Goal: Task Accomplishment & Management: Complete application form

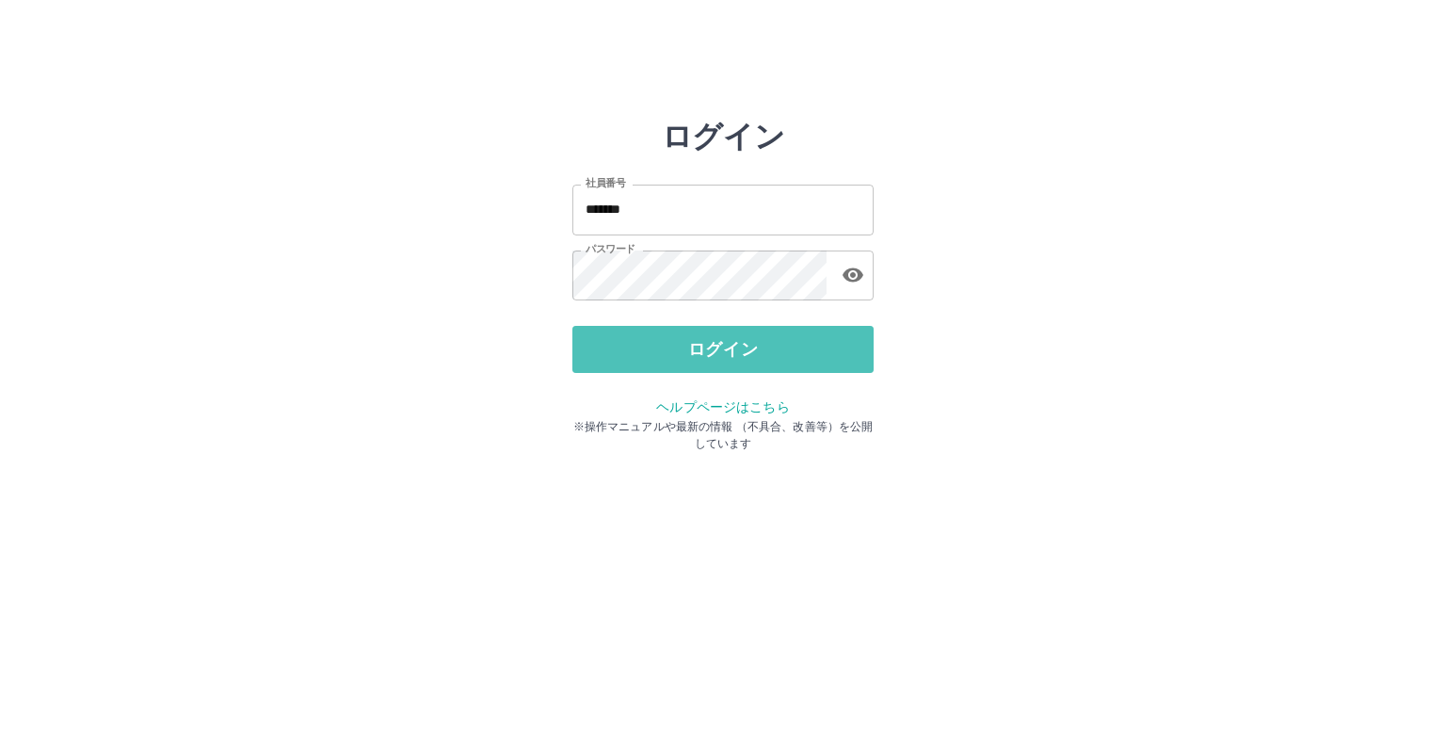
click at [682, 356] on button "ログイン" at bounding box center [722, 349] width 301 height 47
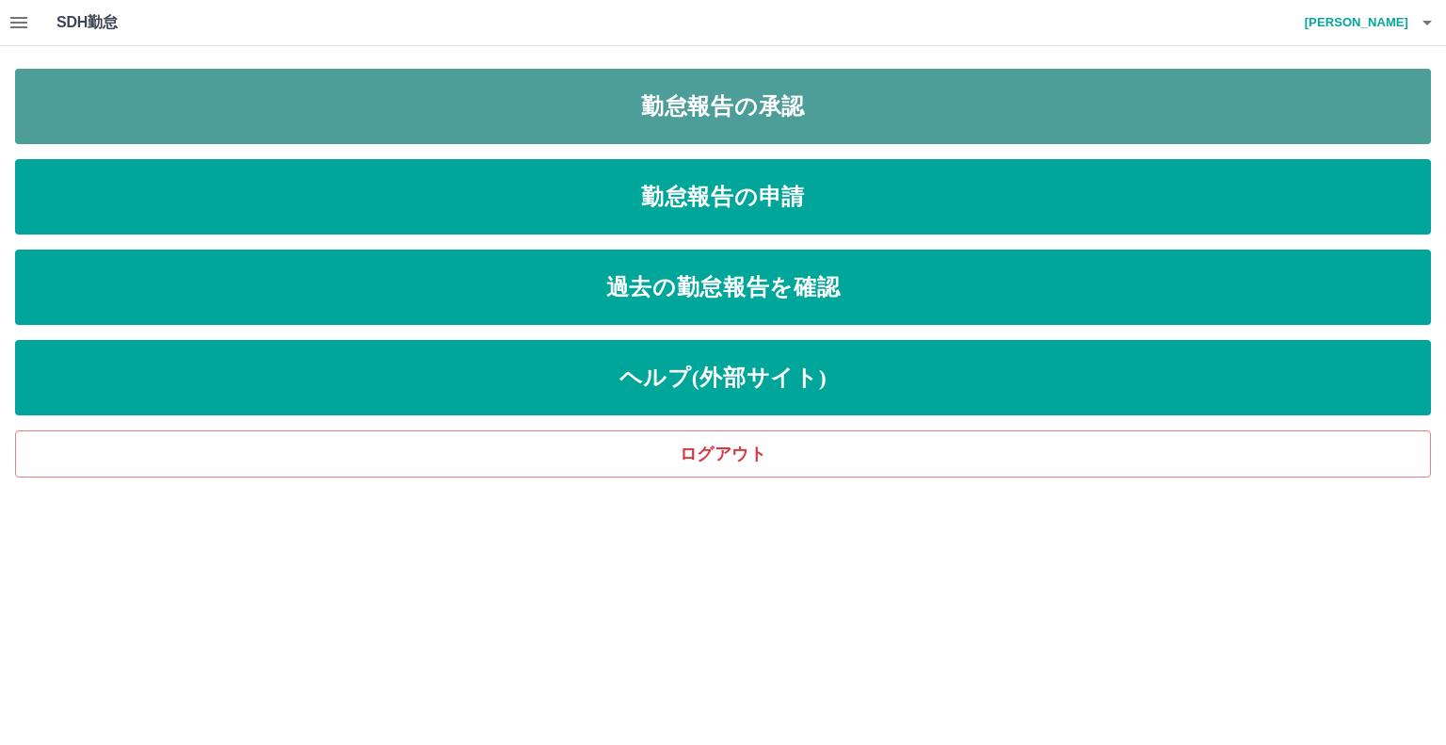
click at [799, 105] on link "勤怠報告の承認" at bounding box center [723, 106] width 1416 height 75
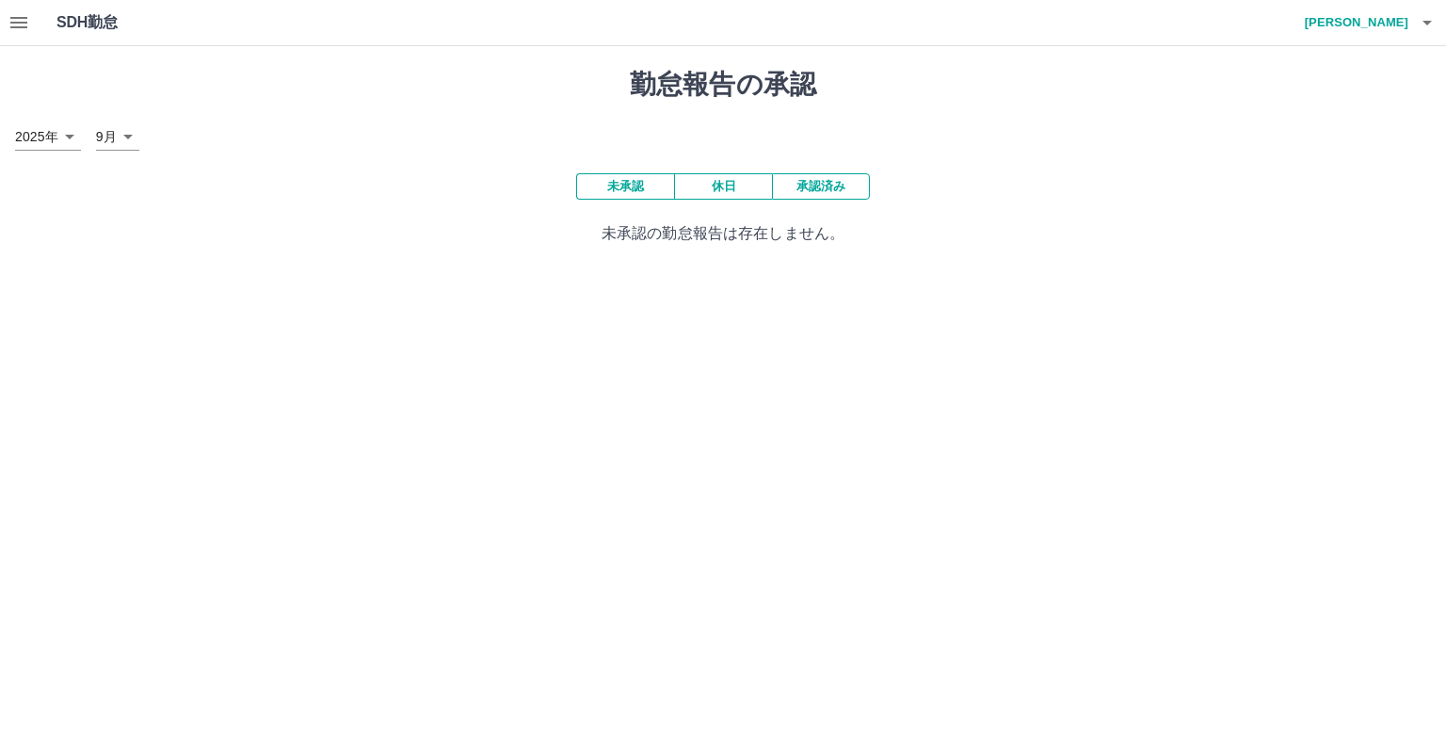
click at [649, 187] on button "未承認" at bounding box center [625, 186] width 98 height 26
click at [644, 185] on button "未承認" at bounding box center [625, 186] width 98 height 26
click at [25, 22] on icon "button" at bounding box center [18, 22] width 17 height 11
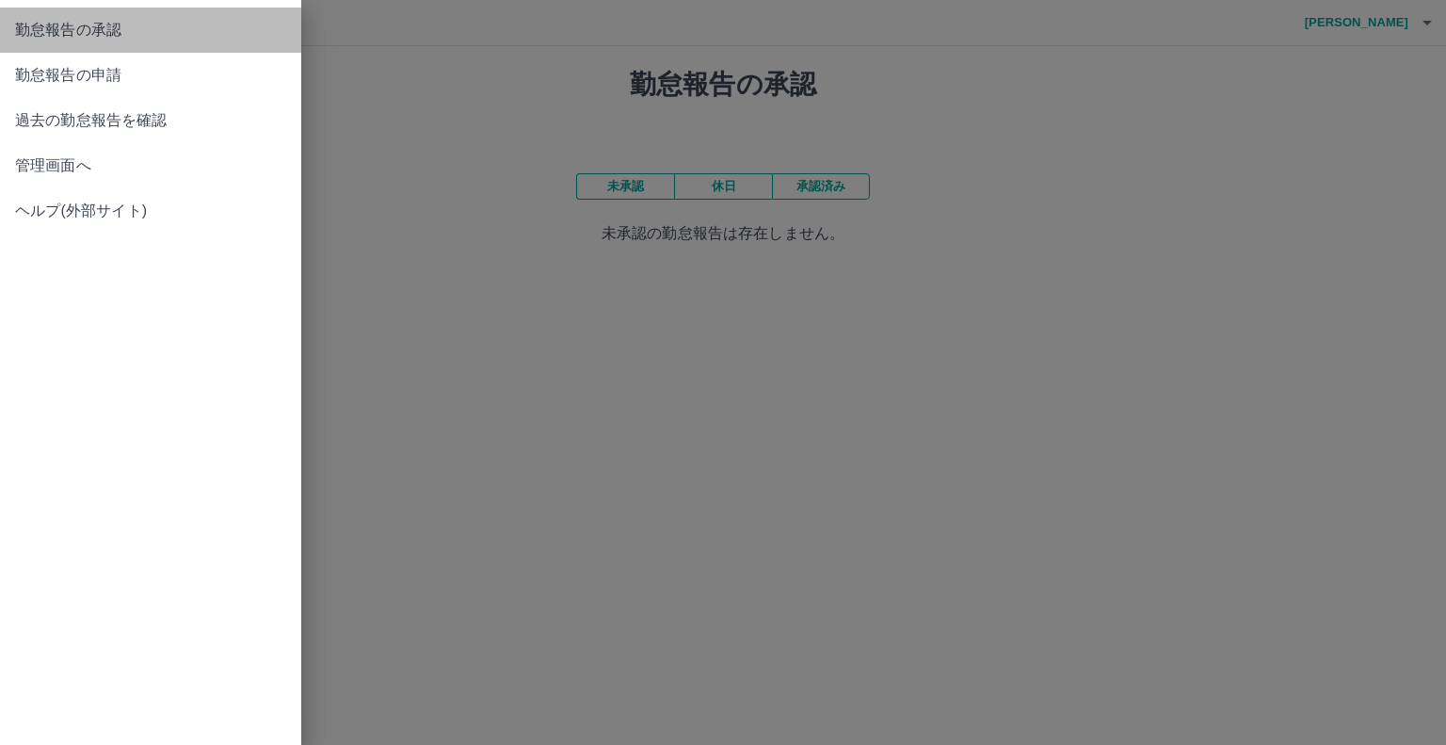
click at [145, 25] on span "勤怠報告の承認" at bounding box center [150, 30] width 271 height 23
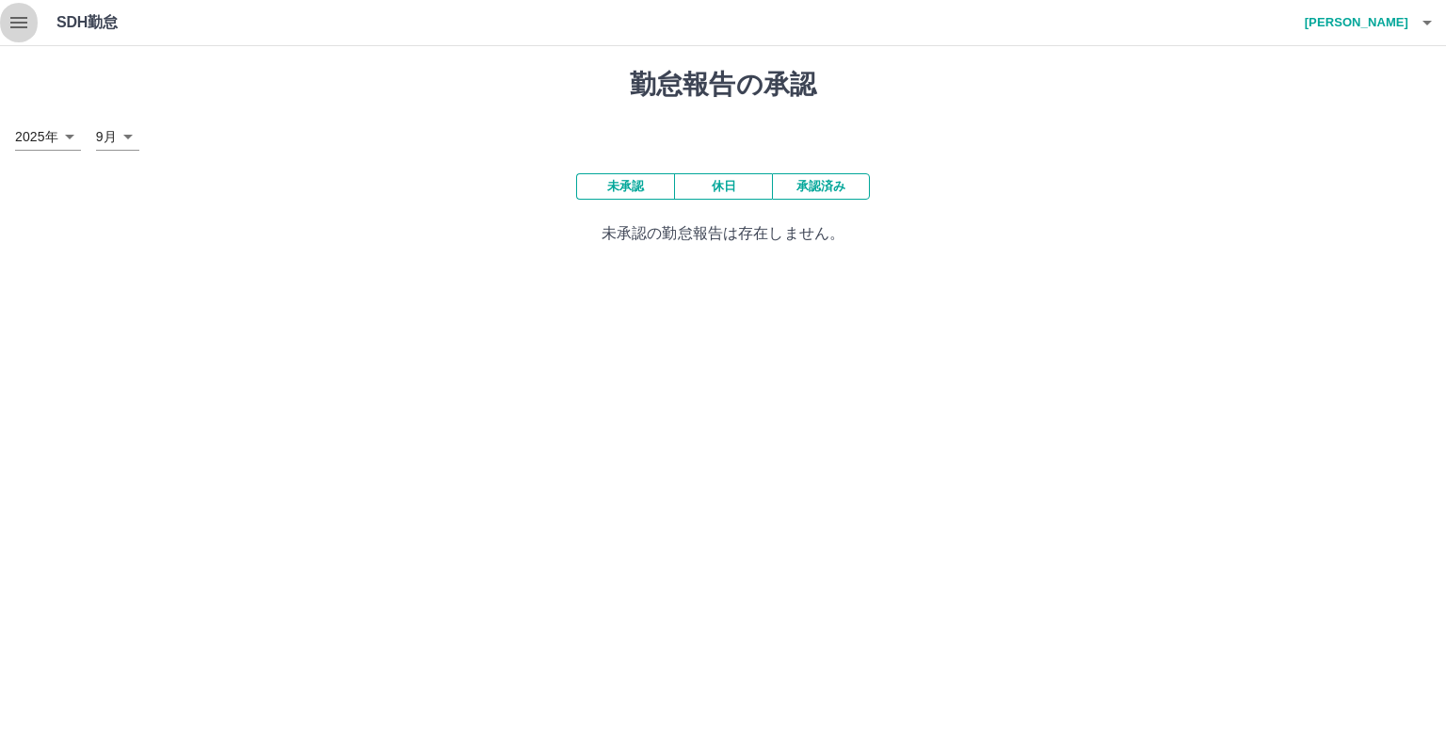
click at [17, 23] on icon "button" at bounding box center [18, 22] width 17 height 11
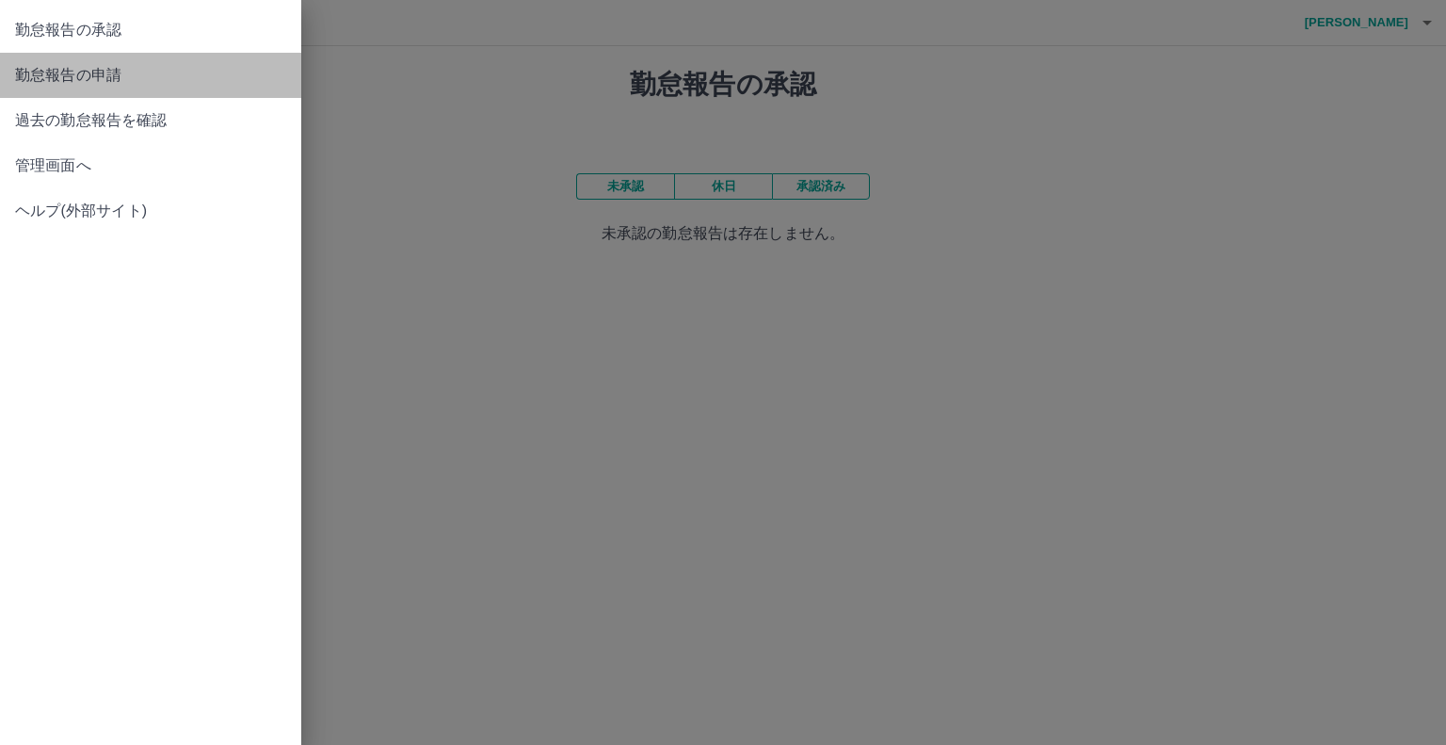
click at [51, 72] on span "勤怠報告の申請" at bounding box center [150, 75] width 271 height 23
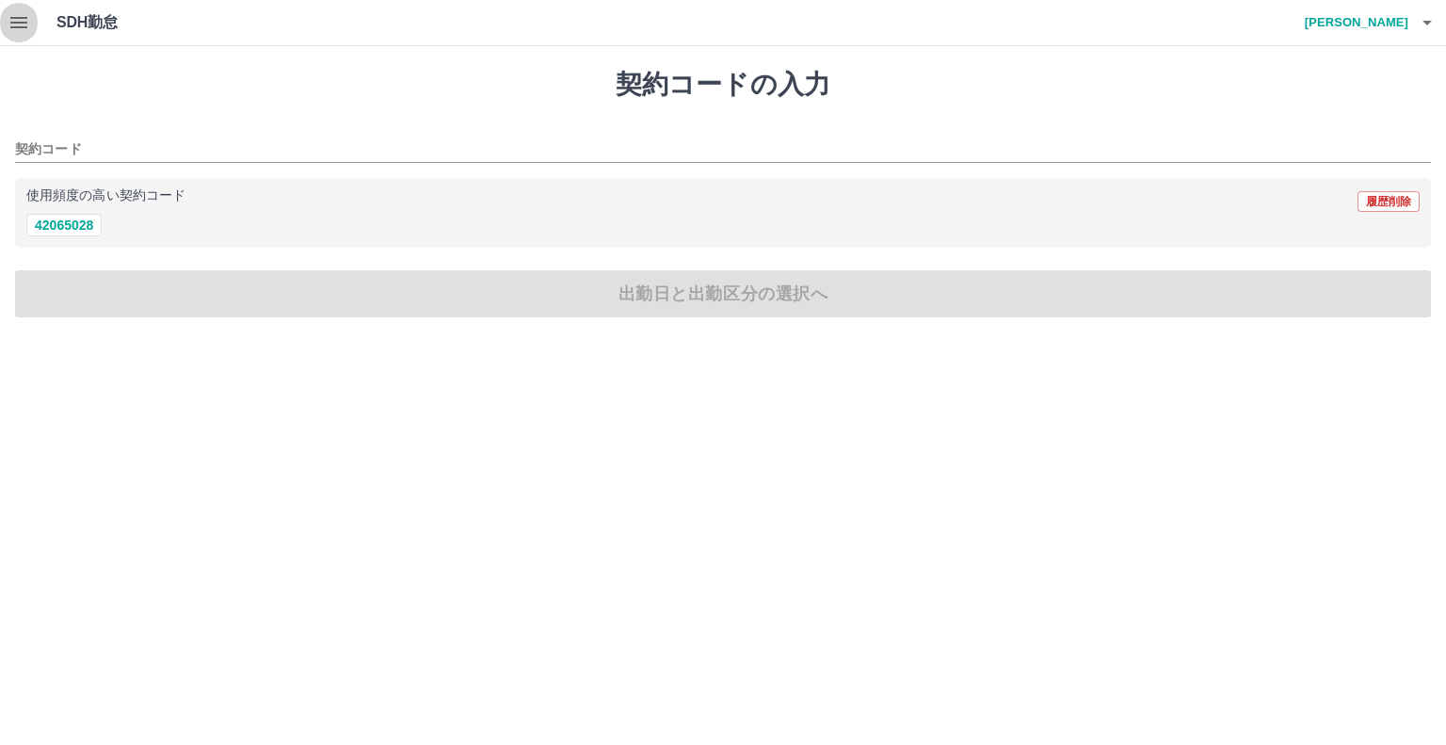
click at [13, 23] on icon "button" at bounding box center [18, 22] width 17 height 11
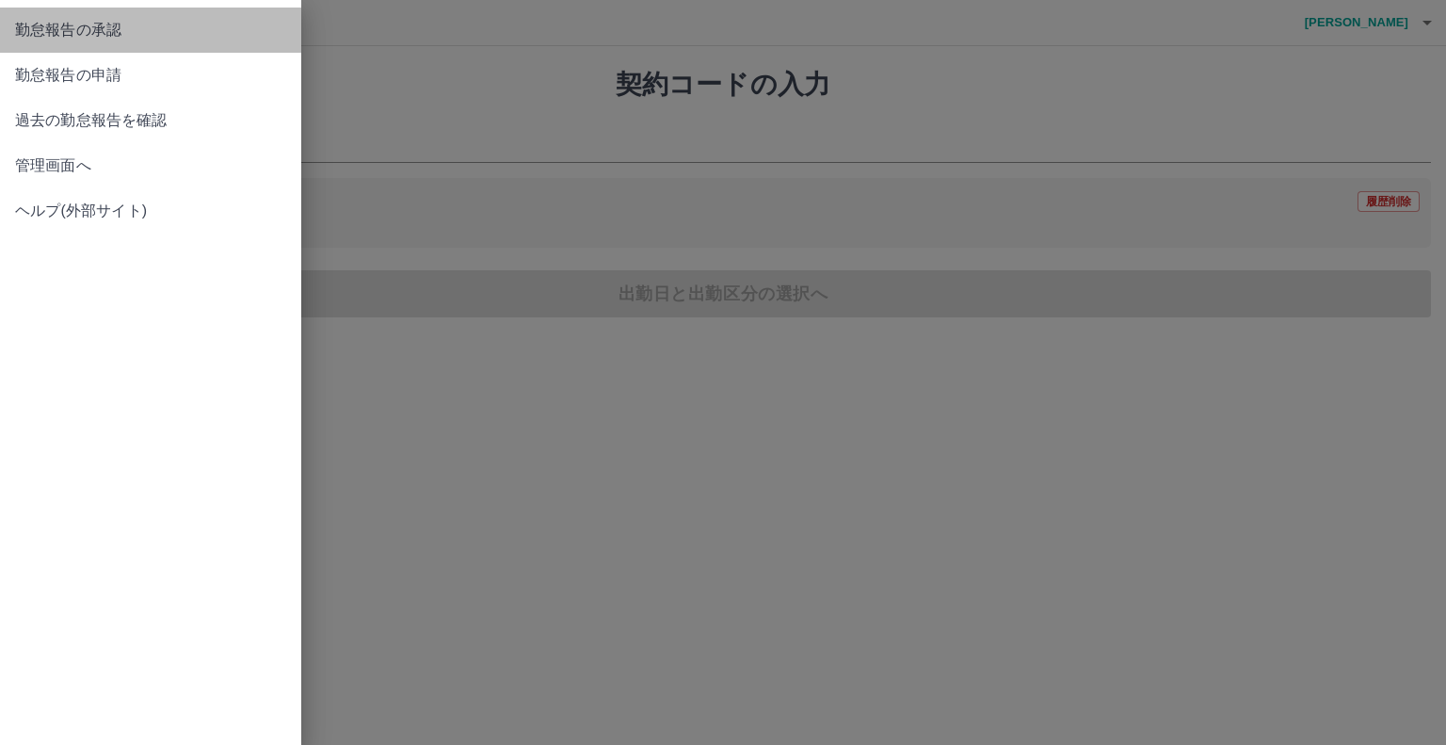
click at [110, 29] on span "勤怠報告の承認" at bounding box center [150, 30] width 271 height 23
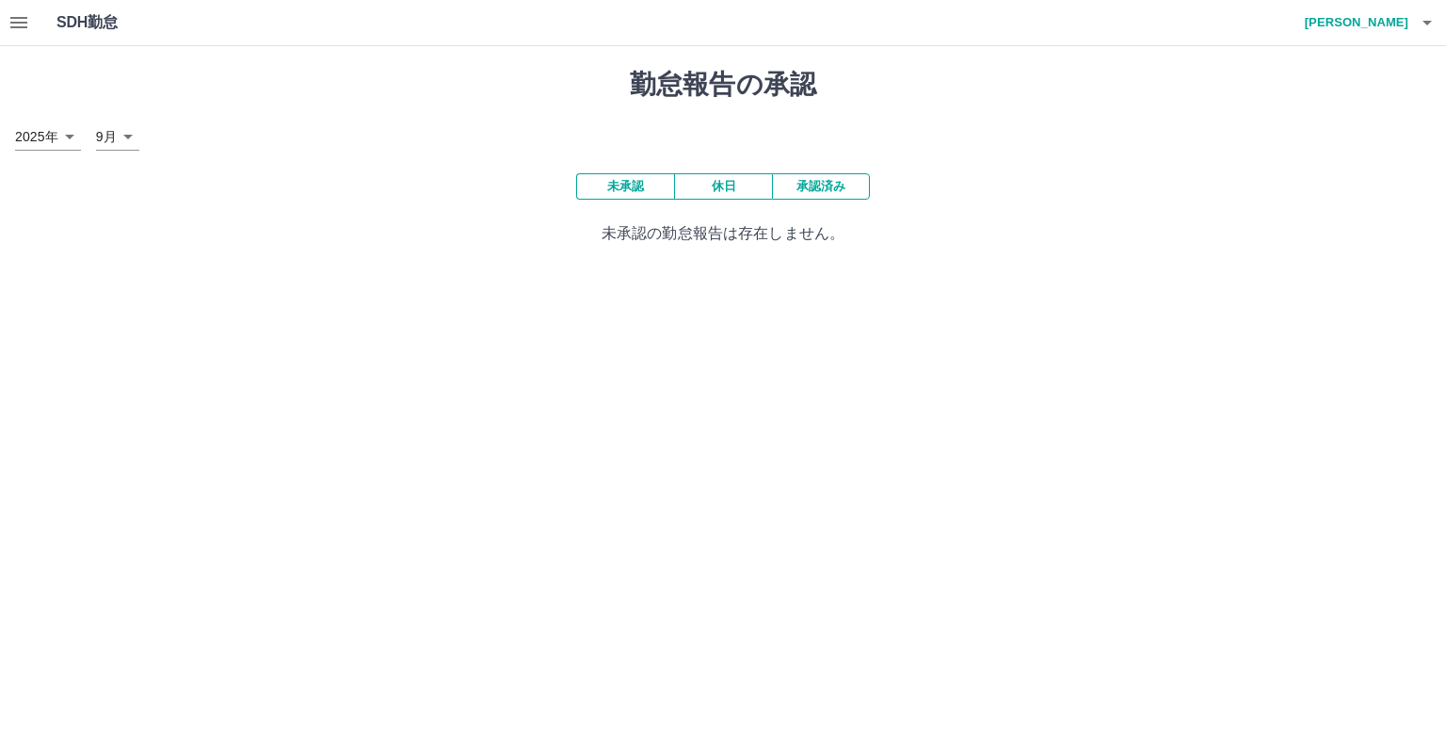
click at [836, 189] on button "承認済み" at bounding box center [821, 186] width 98 height 26
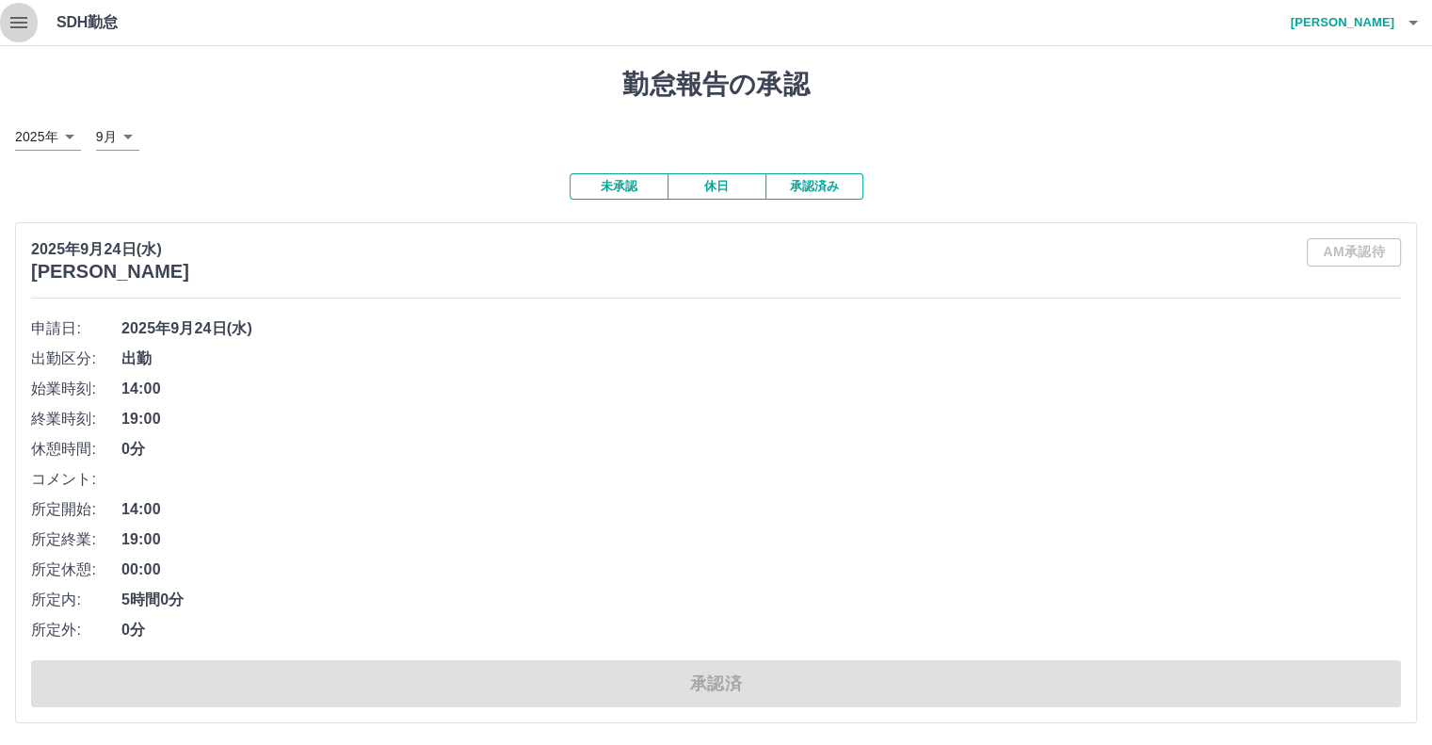
click at [15, 21] on icon "button" at bounding box center [19, 22] width 23 height 23
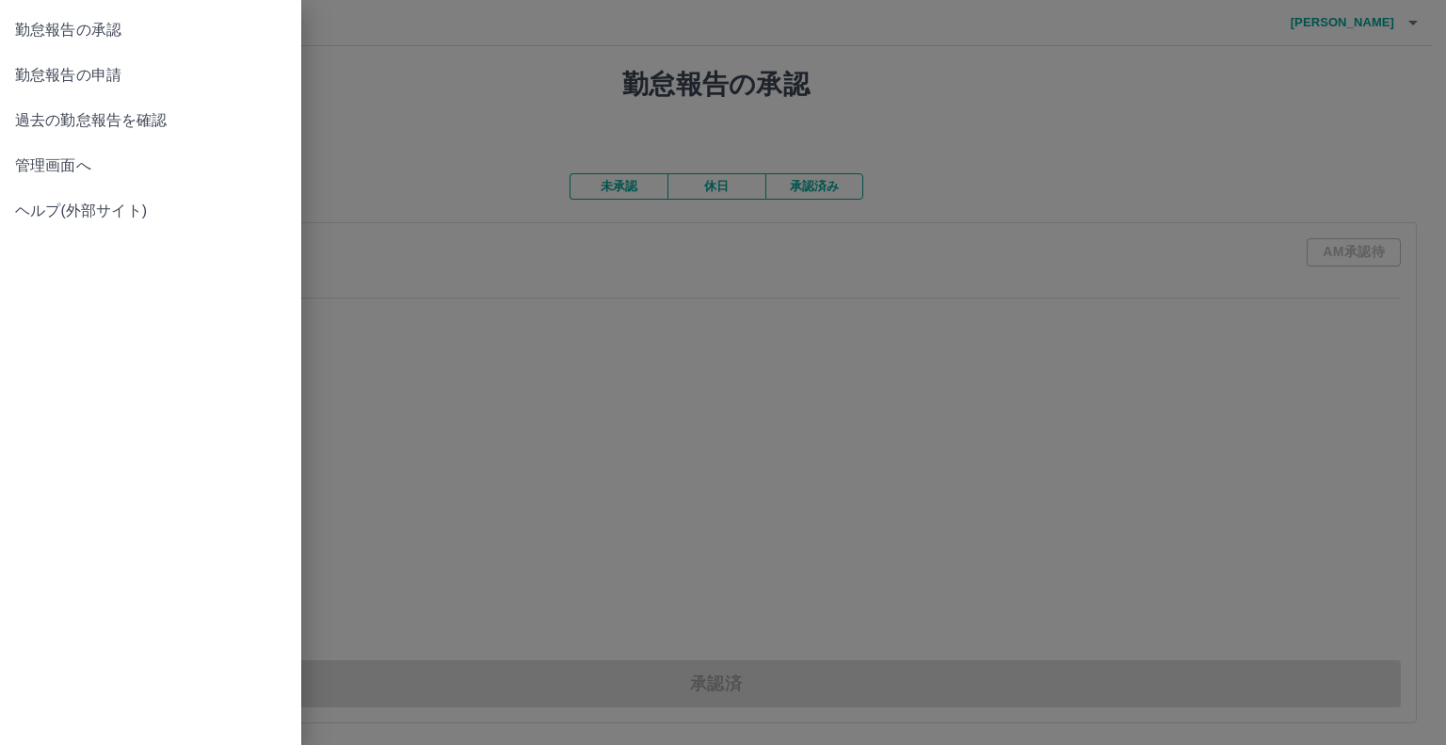
click at [107, 76] on span "勤怠報告の申請" at bounding box center [150, 75] width 271 height 23
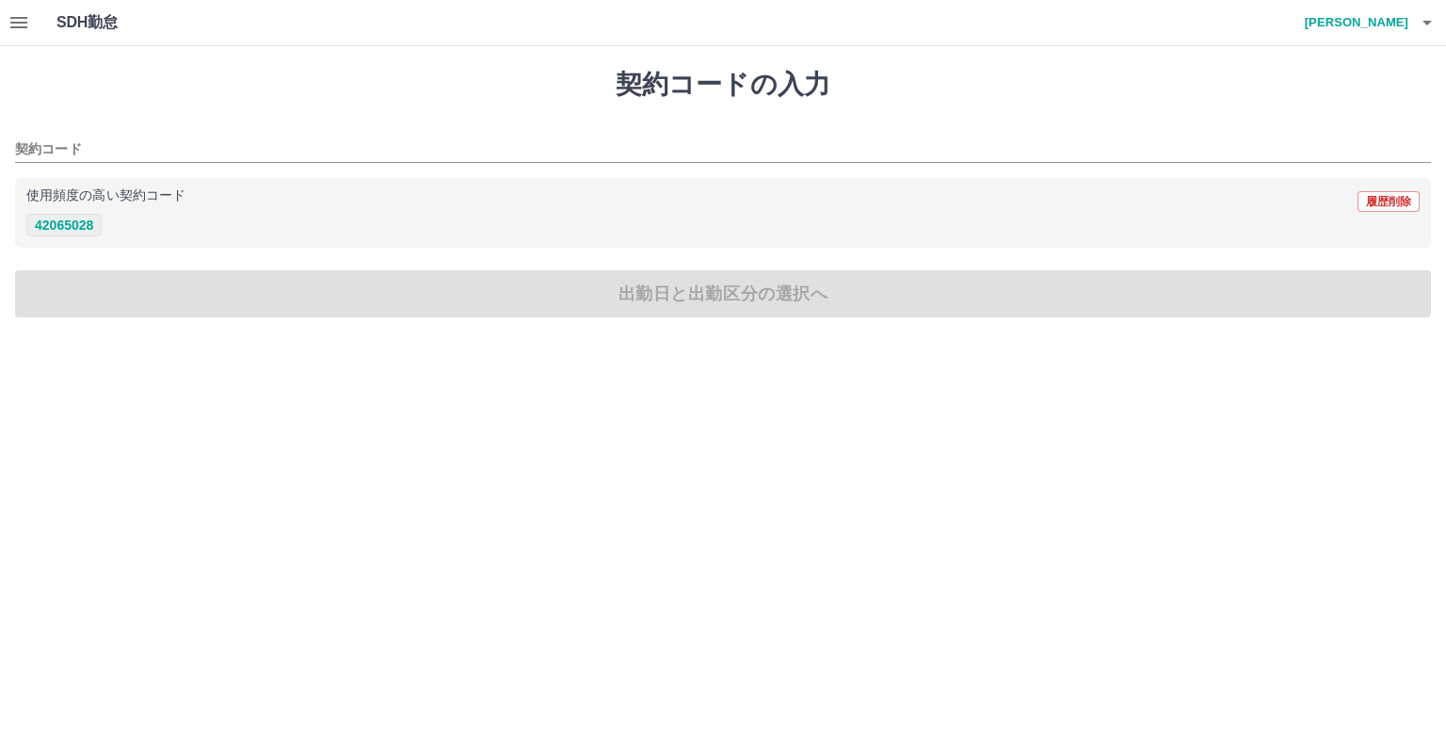
click at [89, 229] on button "42065028" at bounding box center [63, 225] width 75 height 23
type input "********"
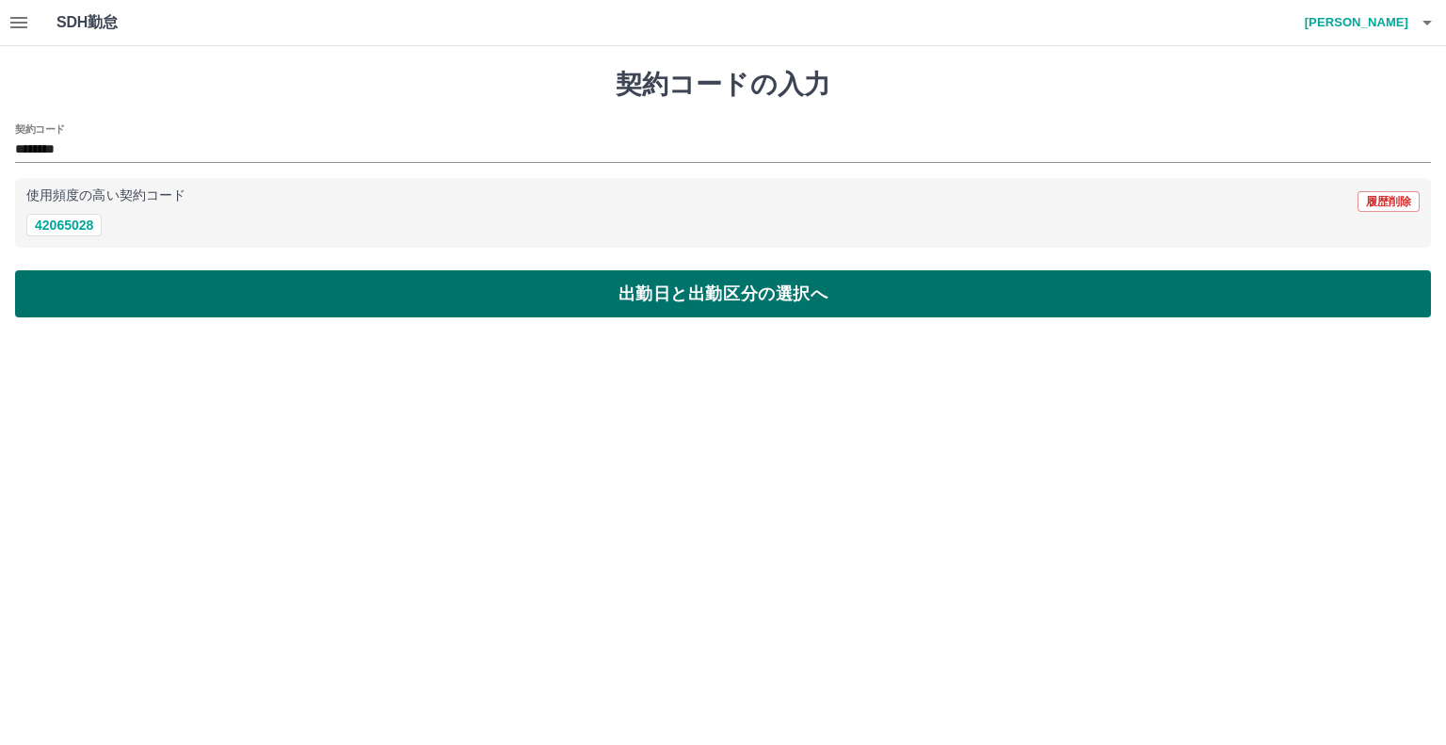
click at [630, 298] on button "出勤日と出勤区分の選択へ" at bounding box center [723, 293] width 1416 height 47
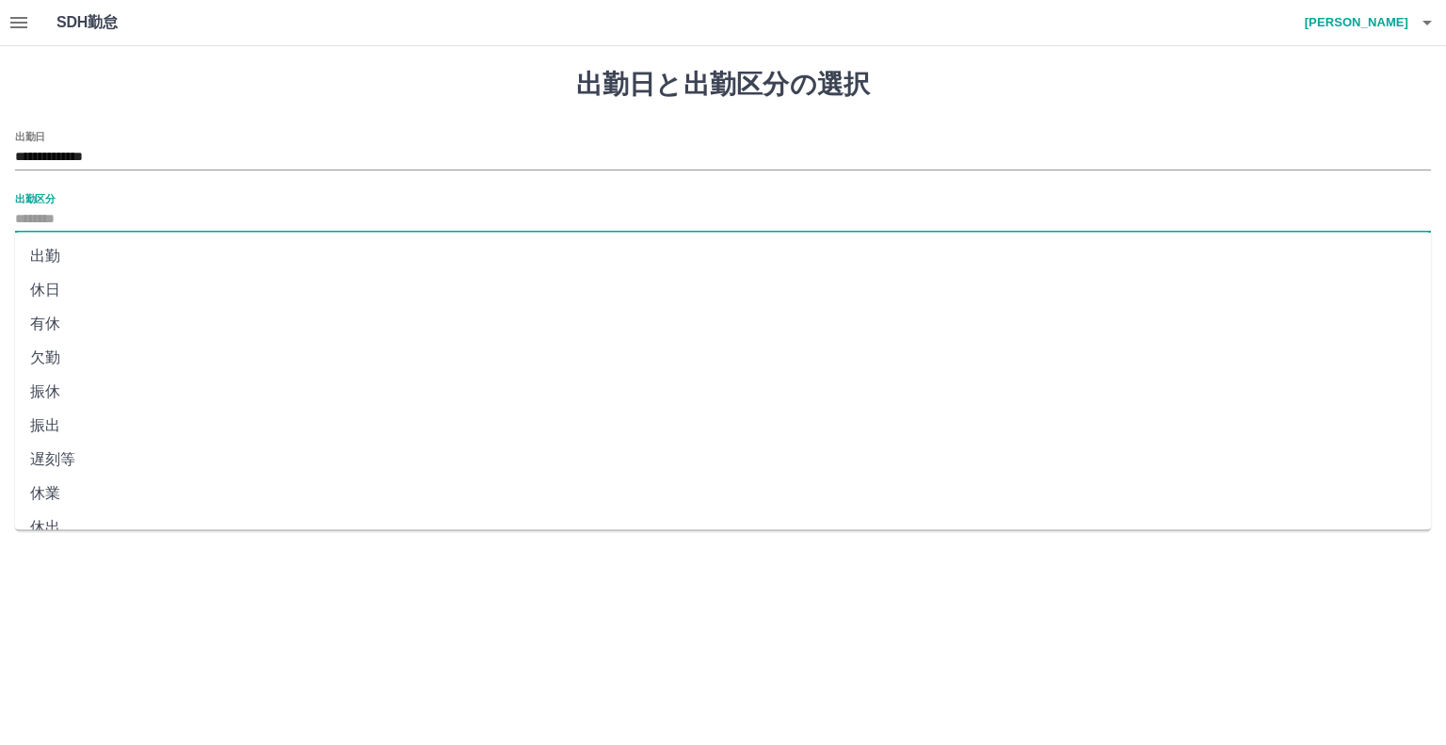
click at [27, 208] on input "出勤区分" at bounding box center [723, 220] width 1416 height 24
click at [55, 251] on li "出勤" at bounding box center [723, 256] width 1416 height 34
type input "**"
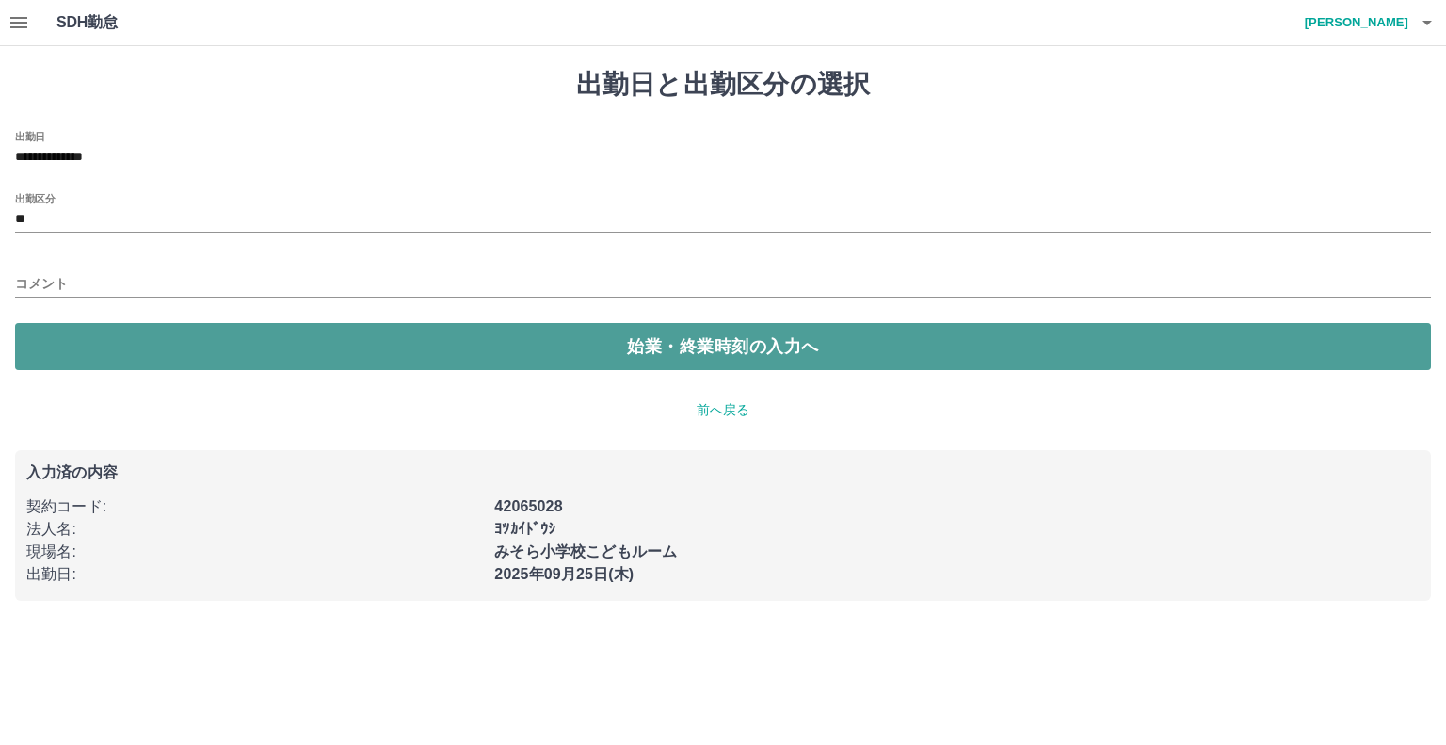
click at [783, 348] on button "始業・終業時刻の入力へ" at bounding box center [723, 346] width 1416 height 47
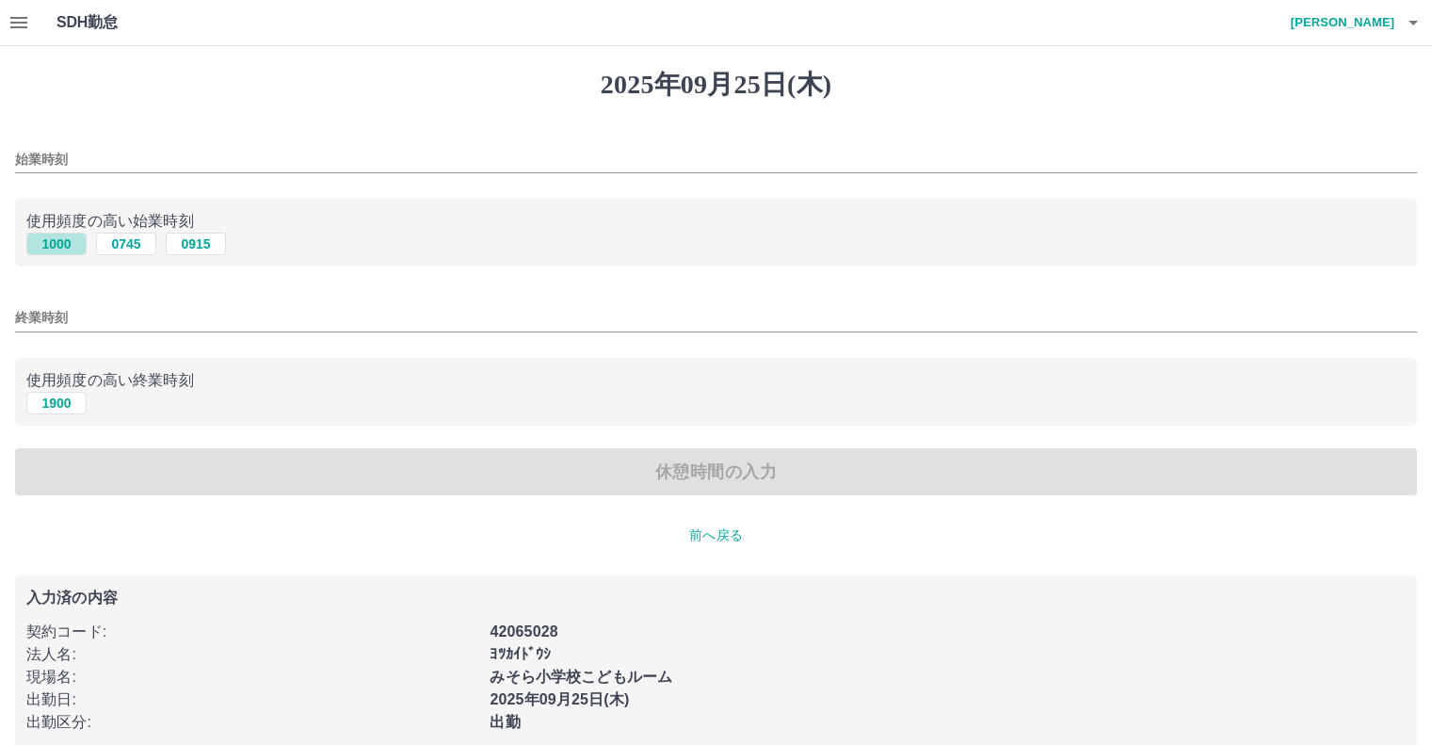
drag, startPoint x: 64, startPoint y: 240, endPoint x: 113, endPoint y: 335, distance: 107.0
click at [64, 242] on button "1000" at bounding box center [56, 244] width 60 height 23
type input "****"
click at [72, 401] on button "1900" at bounding box center [56, 403] width 60 height 23
type input "****"
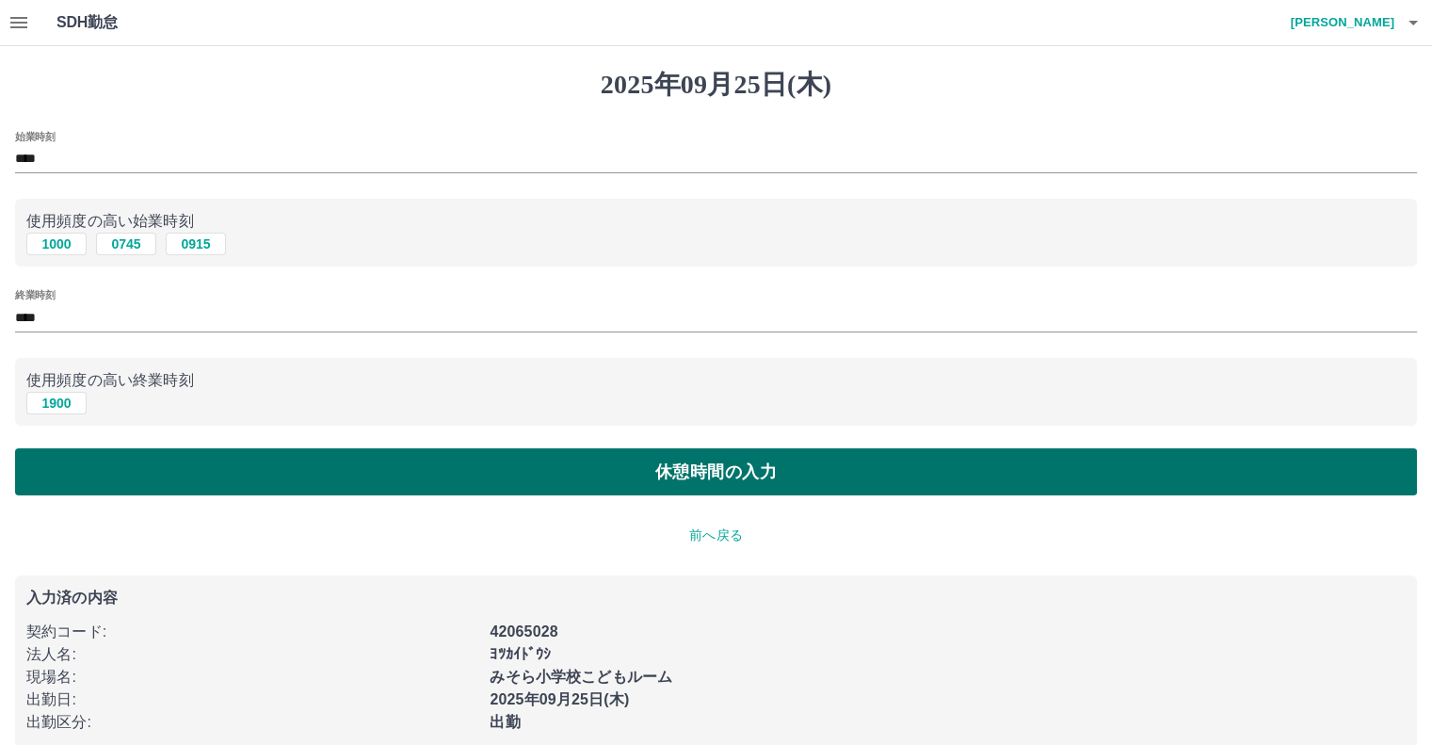
click at [768, 466] on button "休憩時間の入力" at bounding box center [716, 471] width 1402 height 47
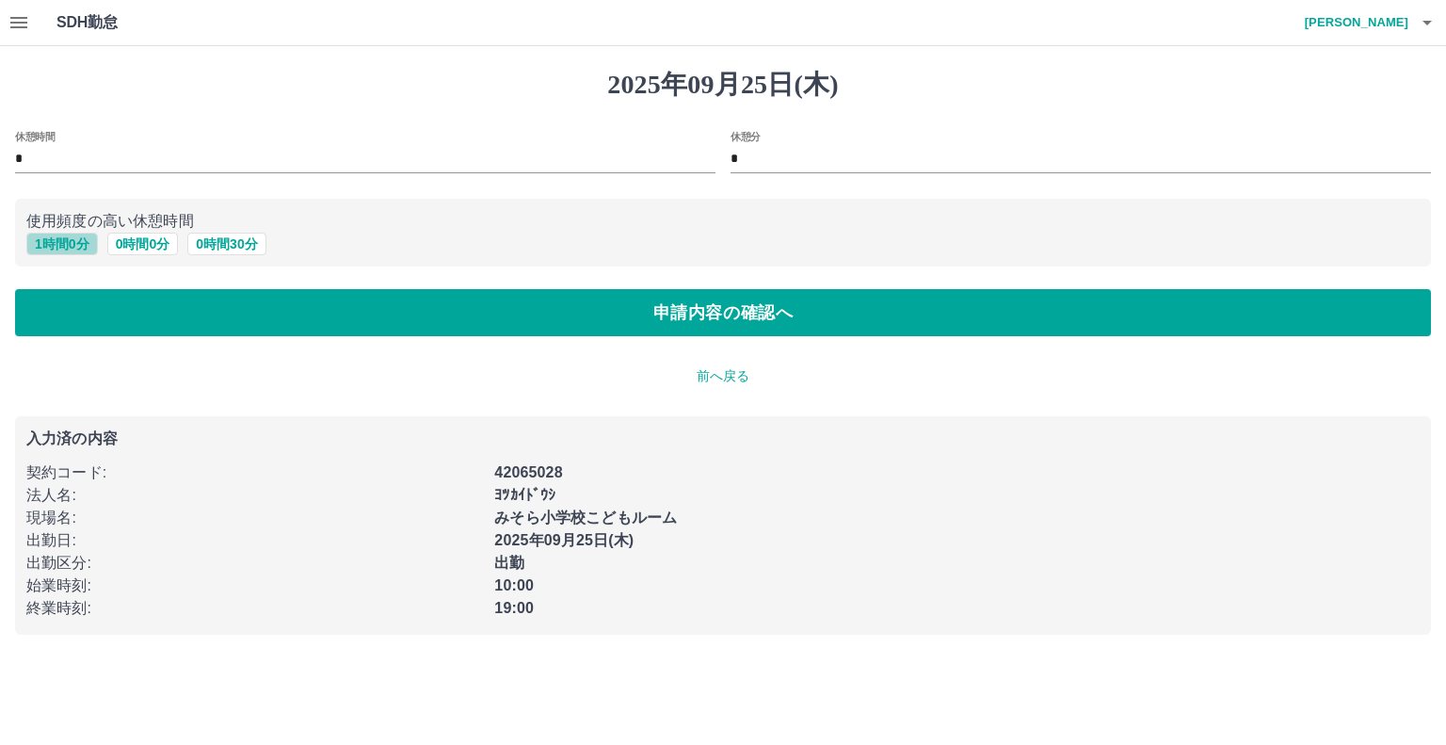
click at [73, 246] on button "1 時間 0 分" at bounding box center [62, 244] width 72 height 23
type input "*"
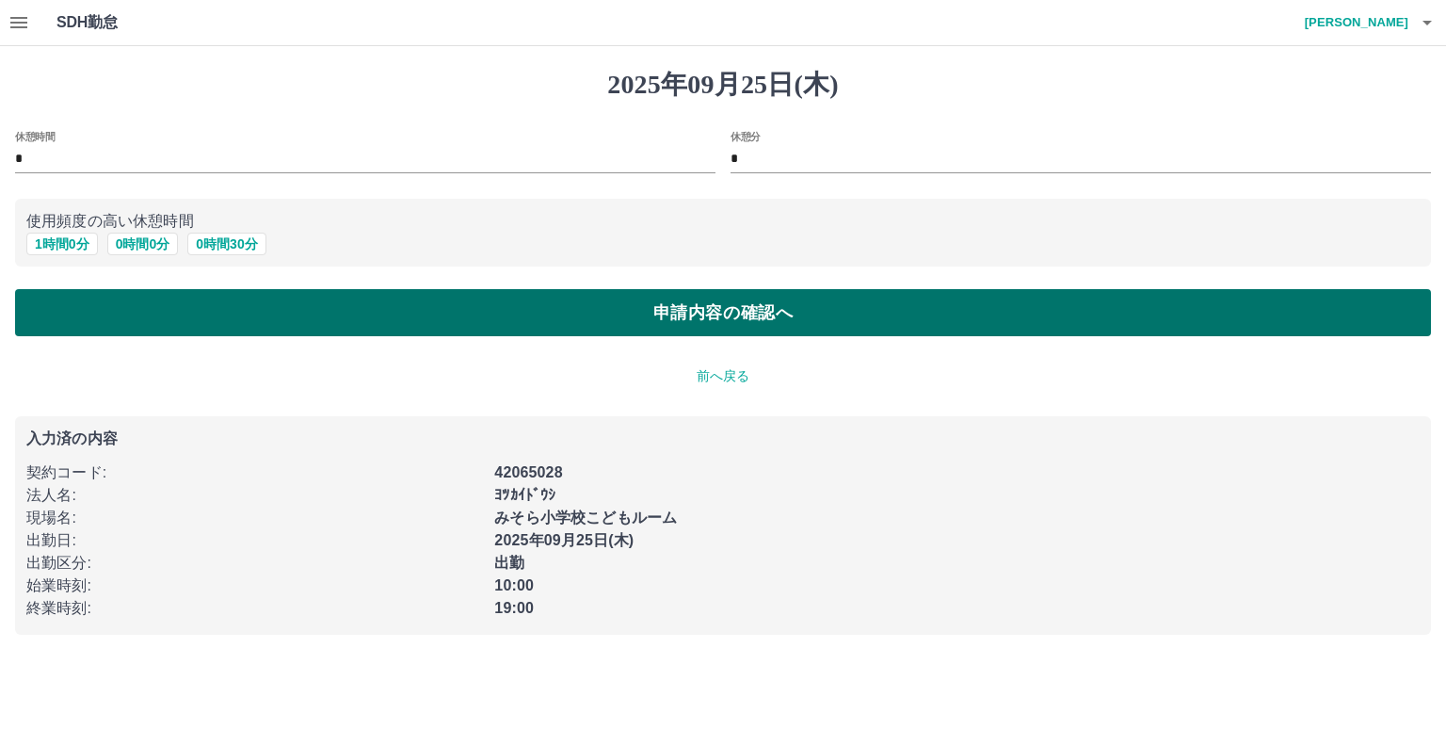
click at [698, 308] on button "申請内容の確認へ" at bounding box center [723, 312] width 1416 height 47
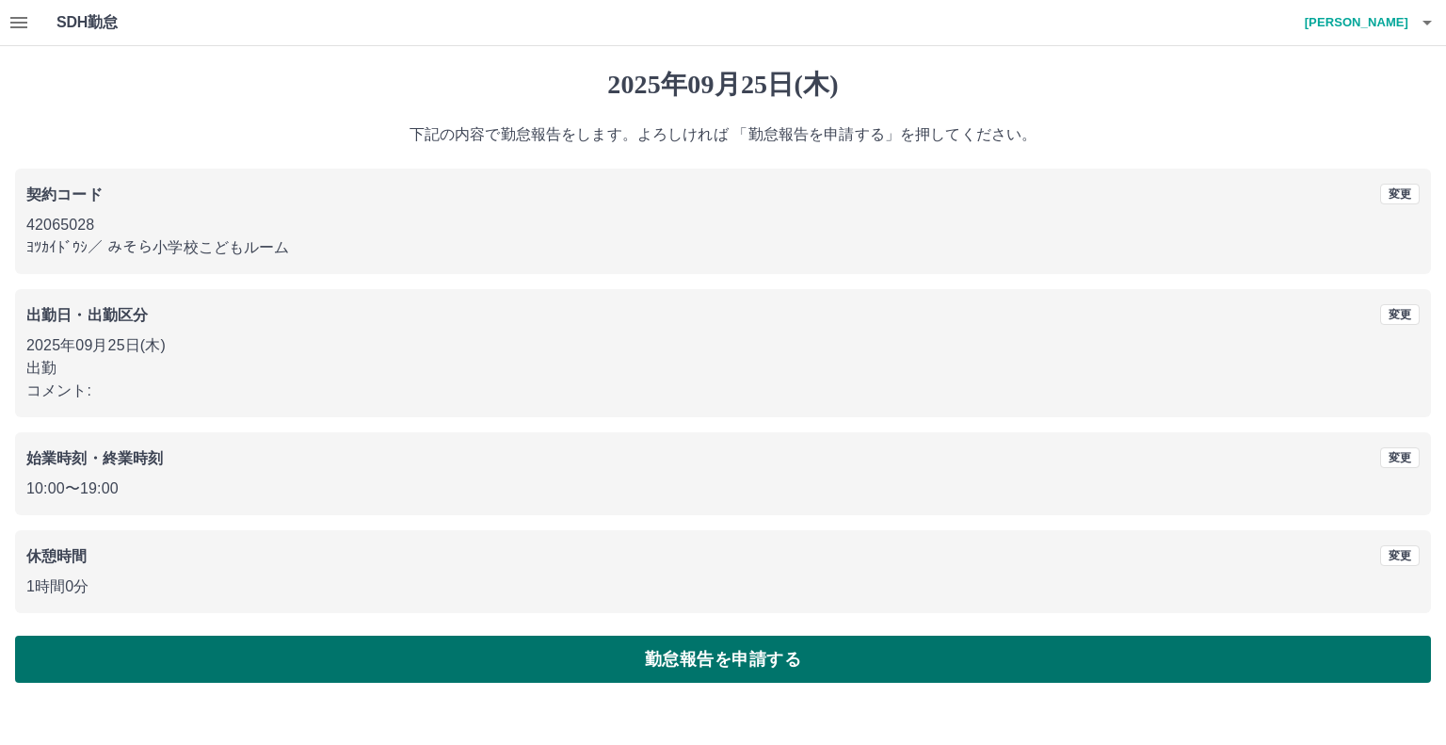
click at [746, 652] on button "勤怠報告を申請する" at bounding box center [723, 659] width 1416 height 47
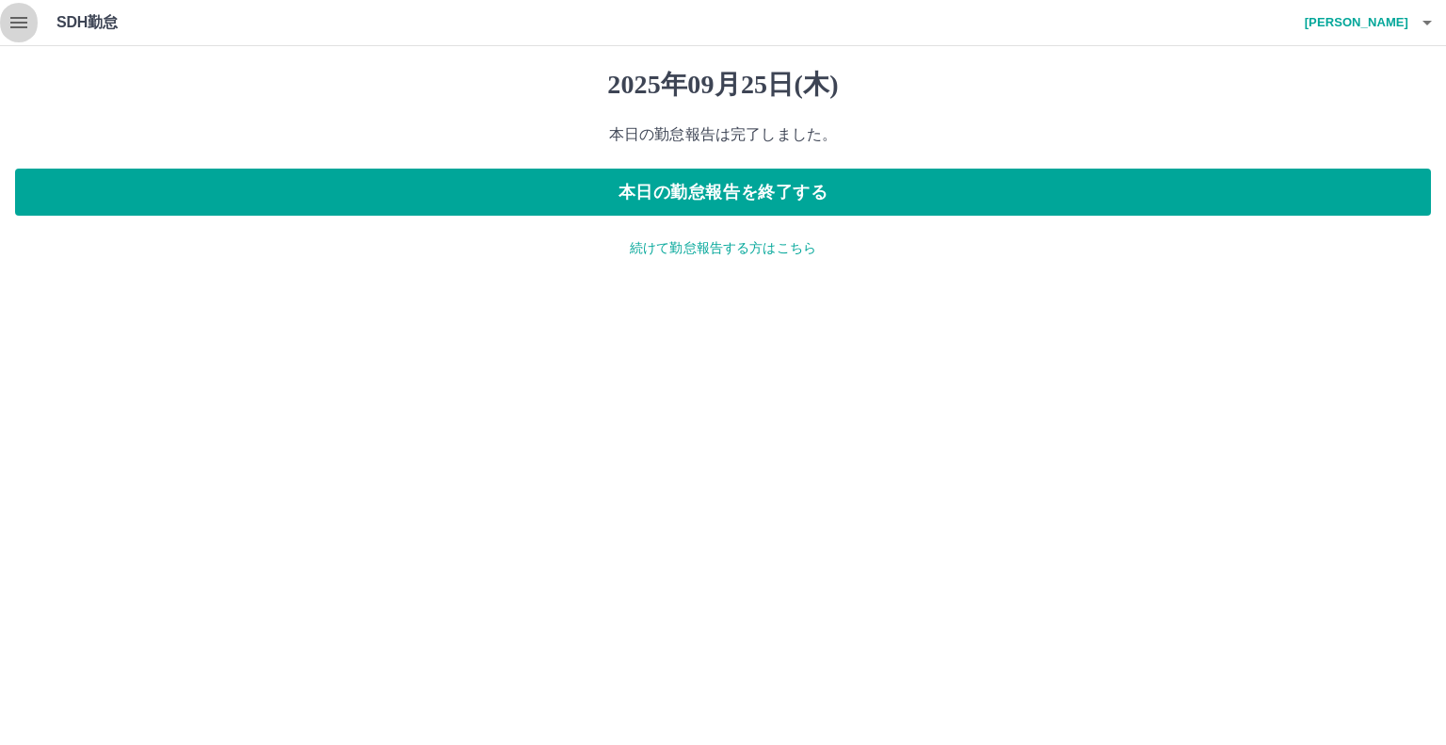
click at [8, 20] on icon "button" at bounding box center [19, 22] width 23 height 23
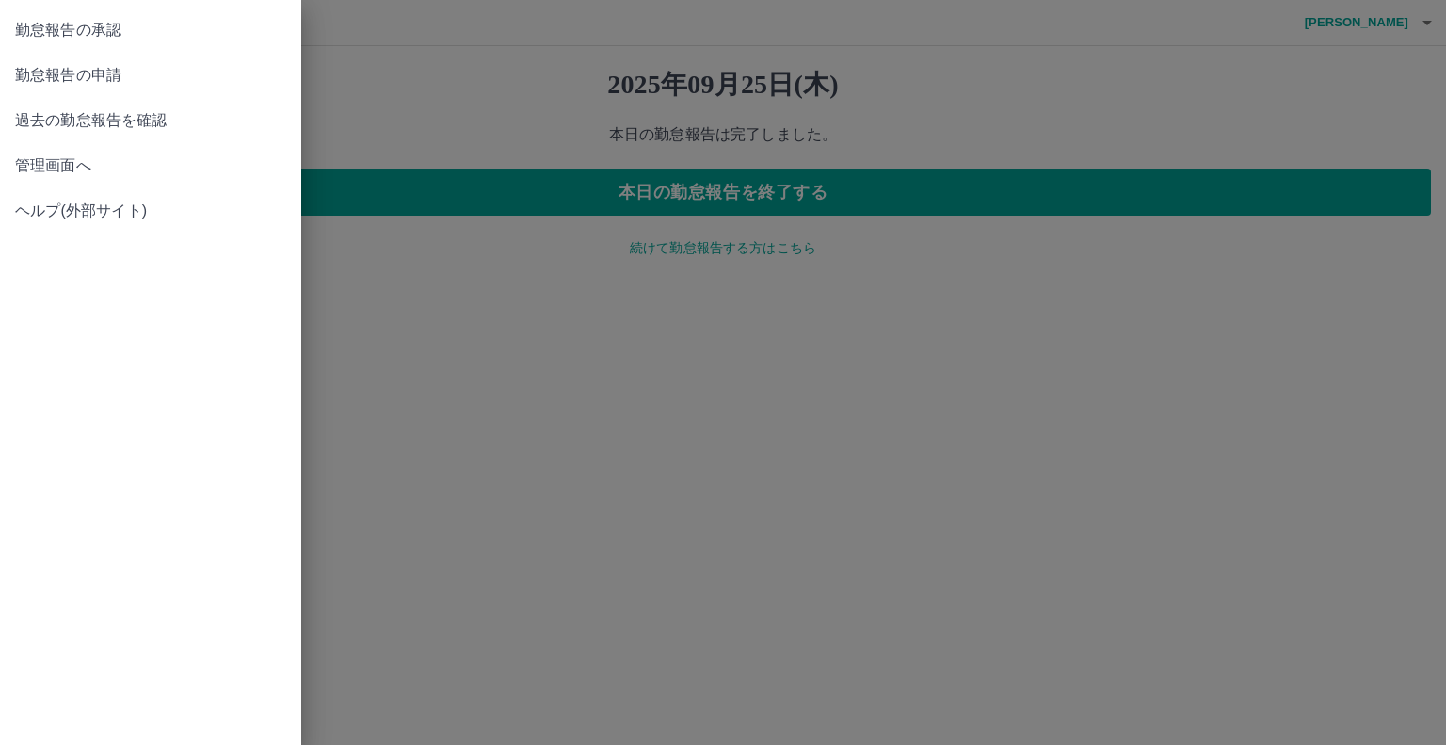
click at [444, 373] on div at bounding box center [723, 372] width 1446 height 745
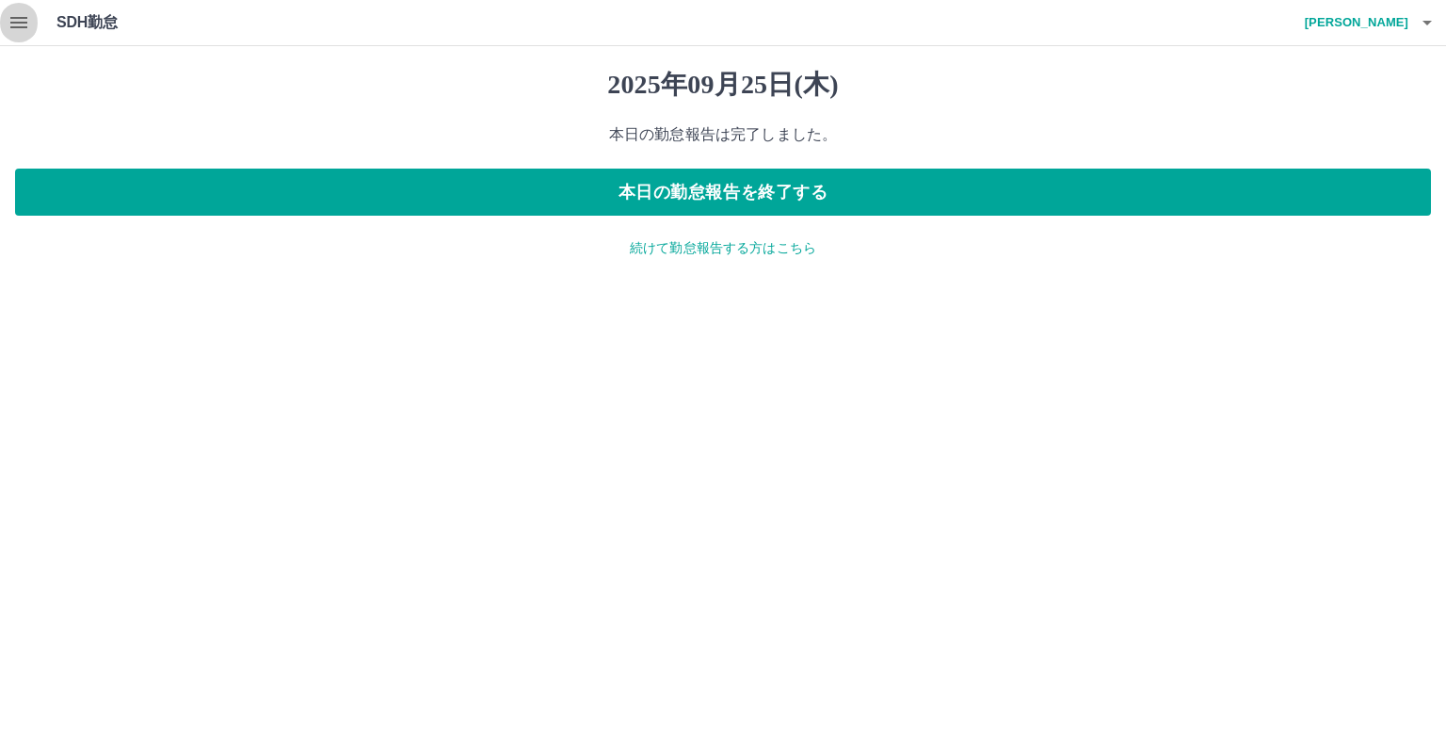
click at [16, 14] on icon "button" at bounding box center [19, 22] width 23 height 23
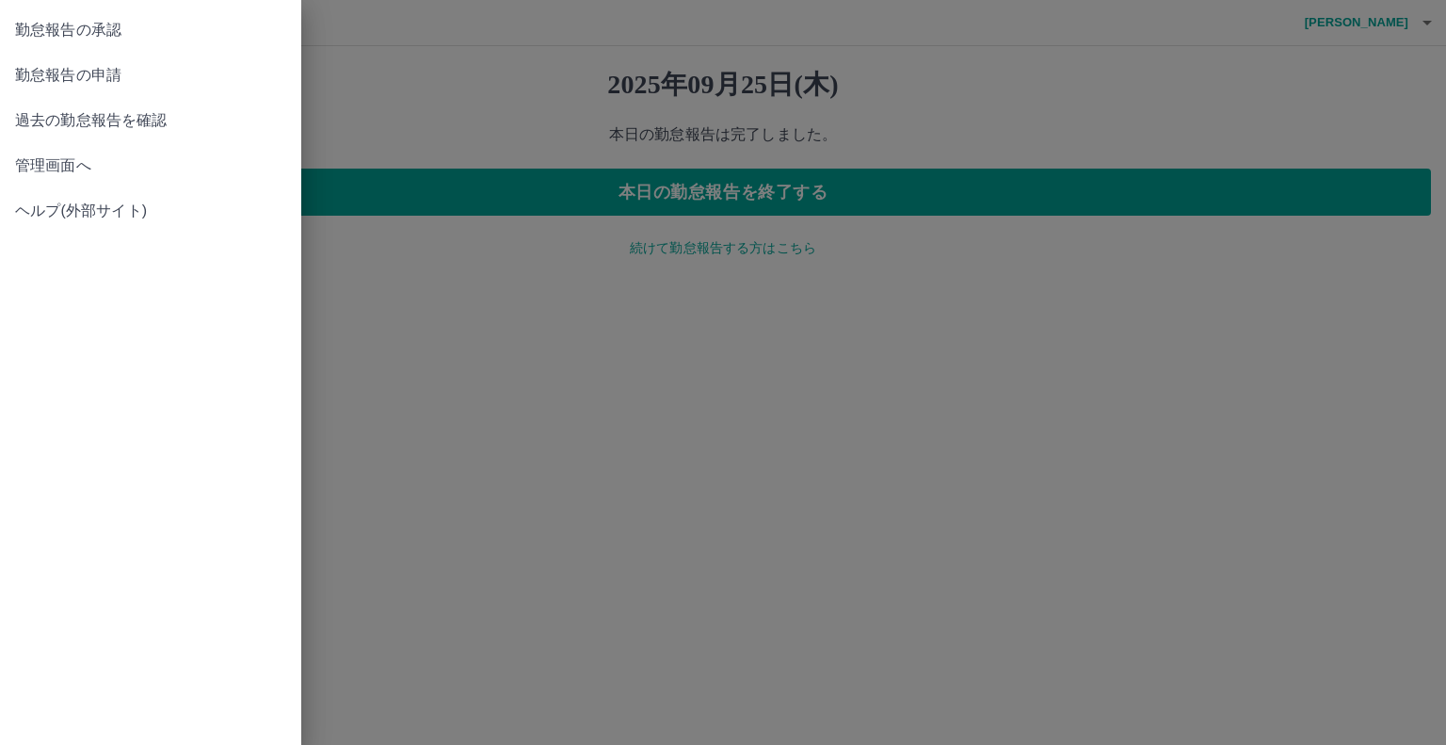
click at [96, 31] on span "勤怠報告の承認" at bounding box center [150, 30] width 271 height 23
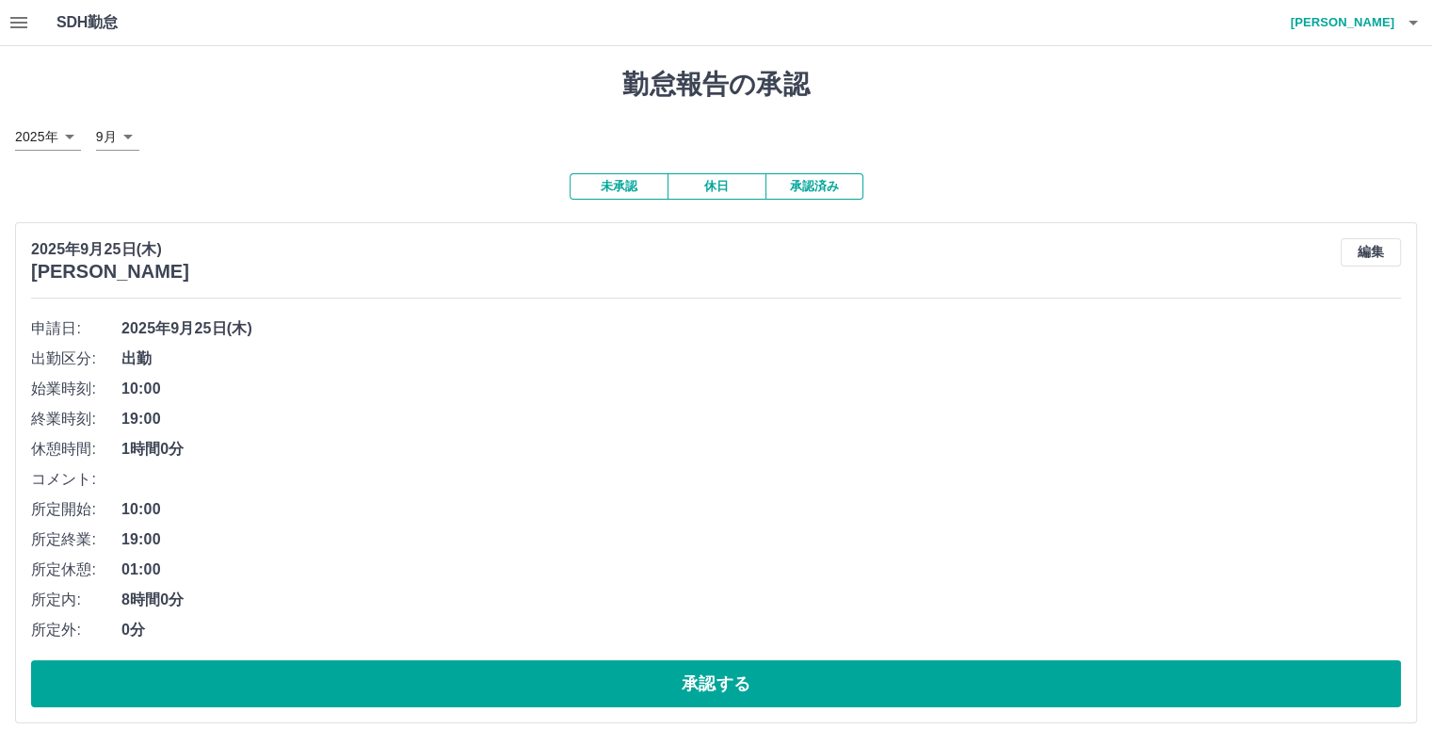
click at [828, 189] on button "承認済み" at bounding box center [814, 186] width 98 height 26
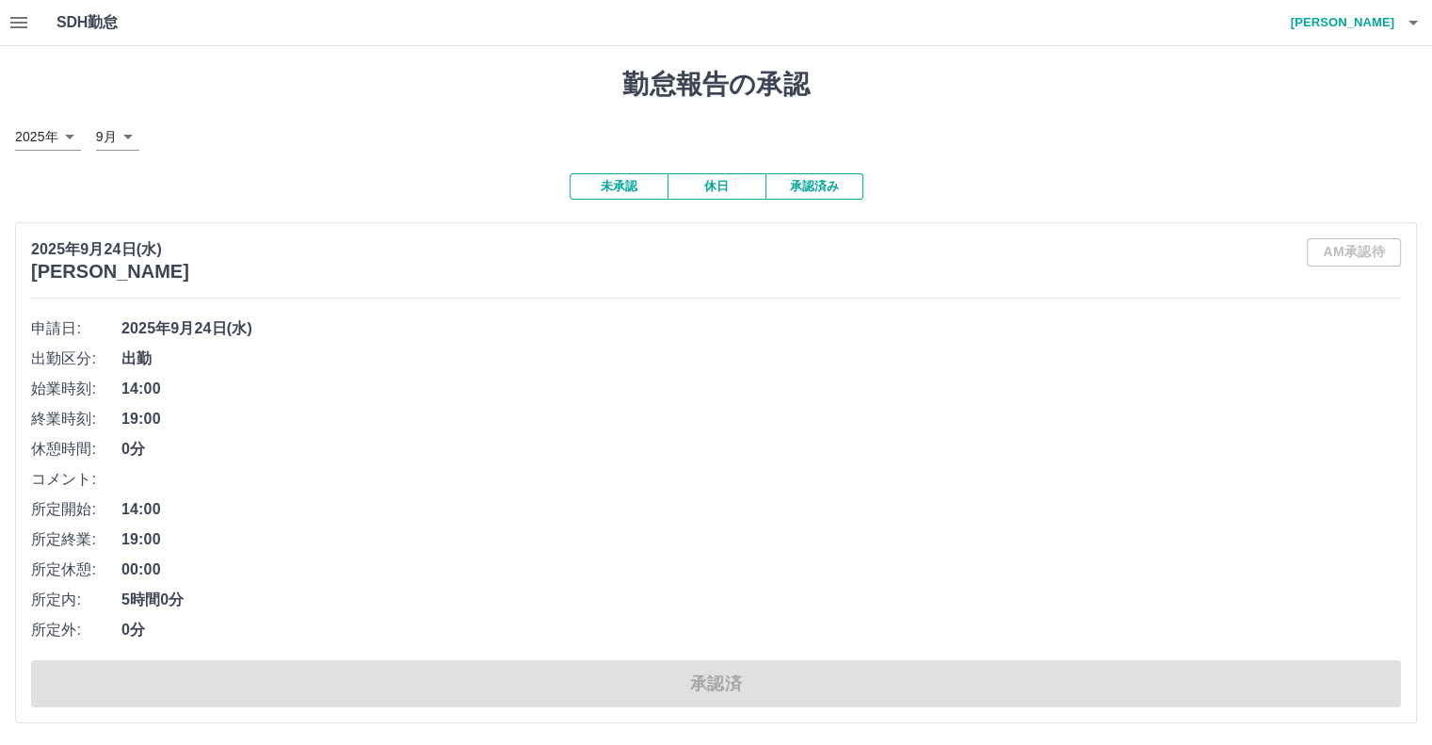
click at [621, 191] on button "未承認" at bounding box center [619, 186] width 98 height 26
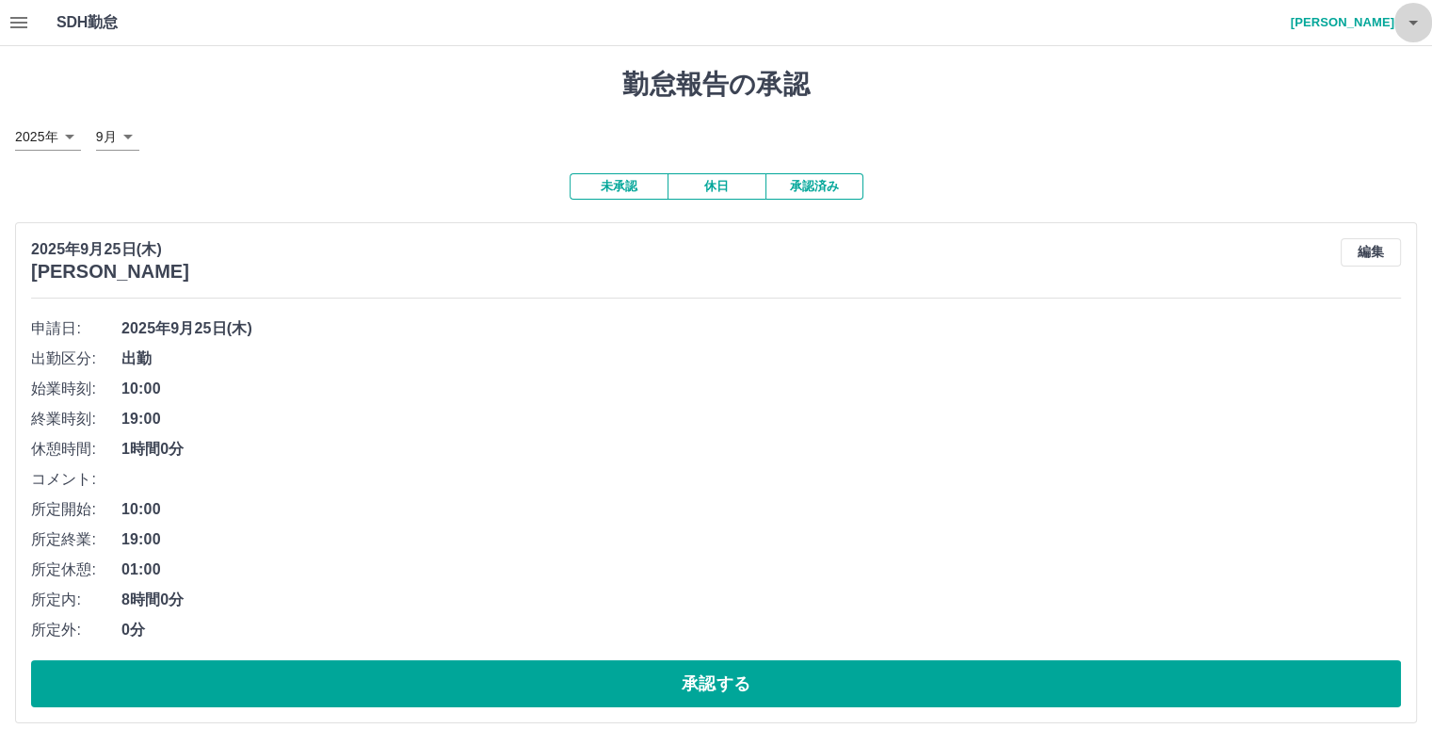
click at [1402, 22] on icon "button" at bounding box center [1413, 22] width 23 height 23
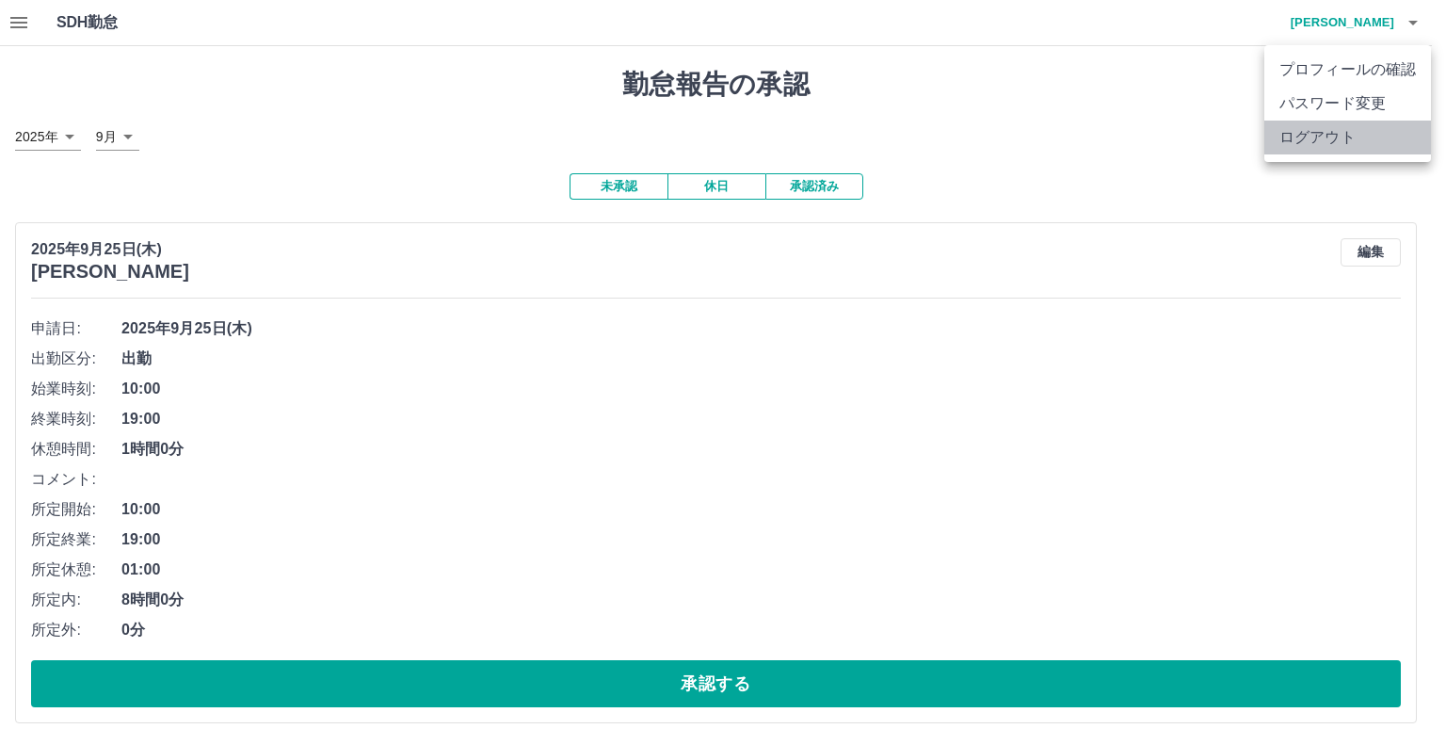
click at [1311, 139] on li "ログアウト" at bounding box center [1347, 138] width 167 height 34
